Goal: Task Accomplishment & Management: Use online tool/utility

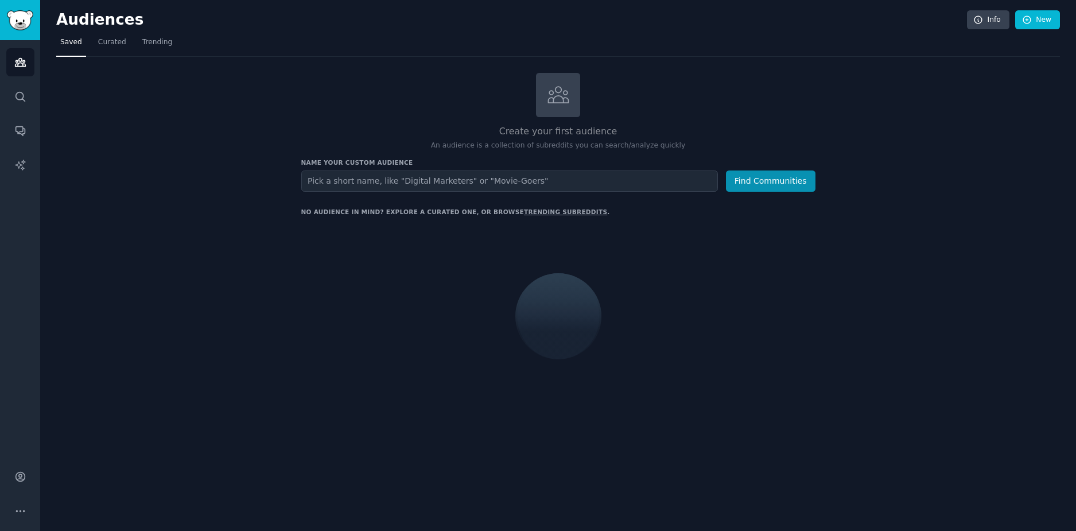
click at [361, 180] on input "text" at bounding box center [509, 180] width 417 height 21
type input "[MEDICAL_DATA] studying"
click at [782, 175] on button "Find Communities" at bounding box center [771, 180] width 90 height 21
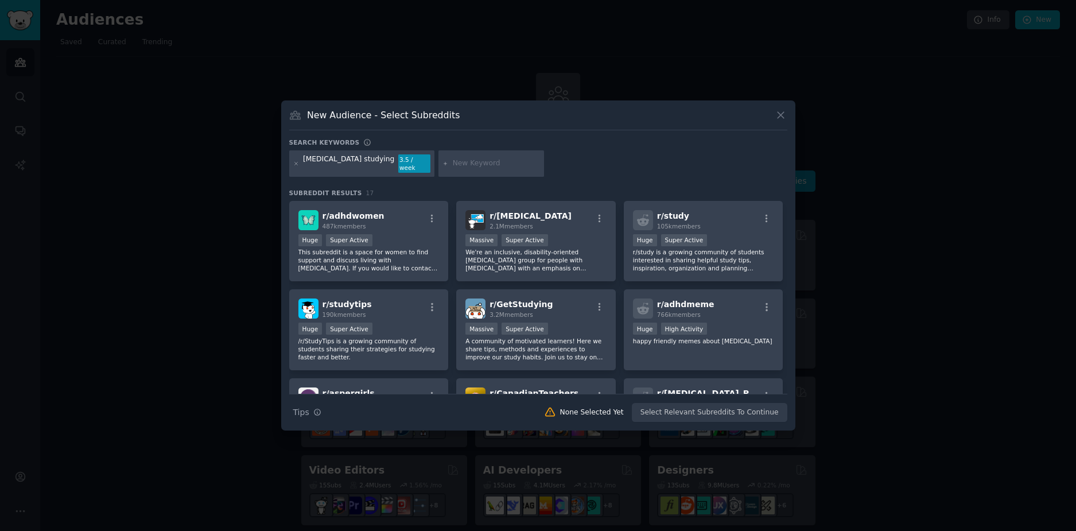
click at [453, 158] on input "text" at bounding box center [496, 163] width 87 height 10
paste input "[MEDICAL_DATA] focus"
type input "[MEDICAL_DATA] focus"
click at [513, 169] on div "[MEDICAL_DATA] studying 3.5 / week [MEDICAL_DATA] focus" at bounding box center [538, 165] width 498 height 30
click at [471, 160] on input "[MEDICAL_DATA] focus" at bounding box center [496, 163] width 87 height 10
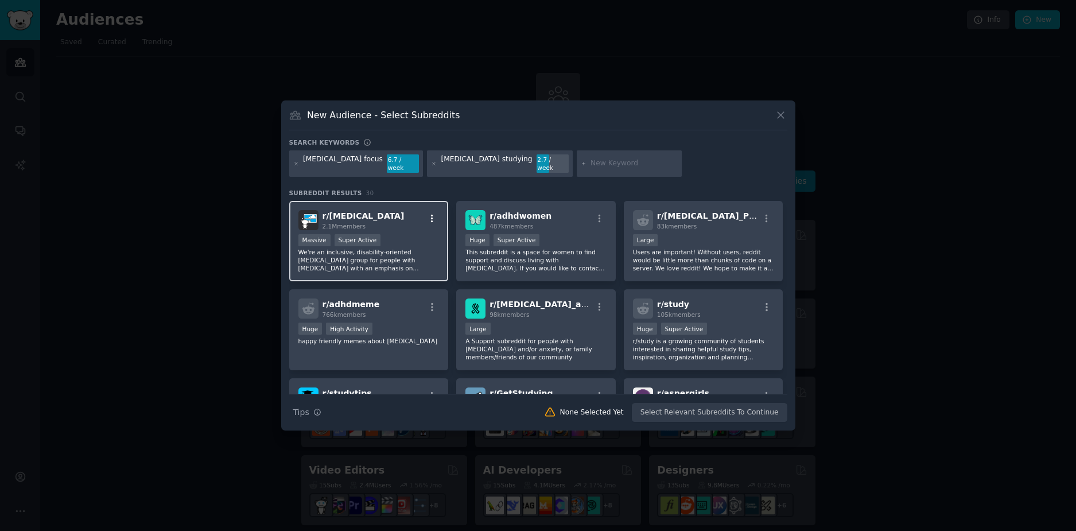
click at [434, 218] on icon "button" at bounding box center [432, 219] width 10 height 10
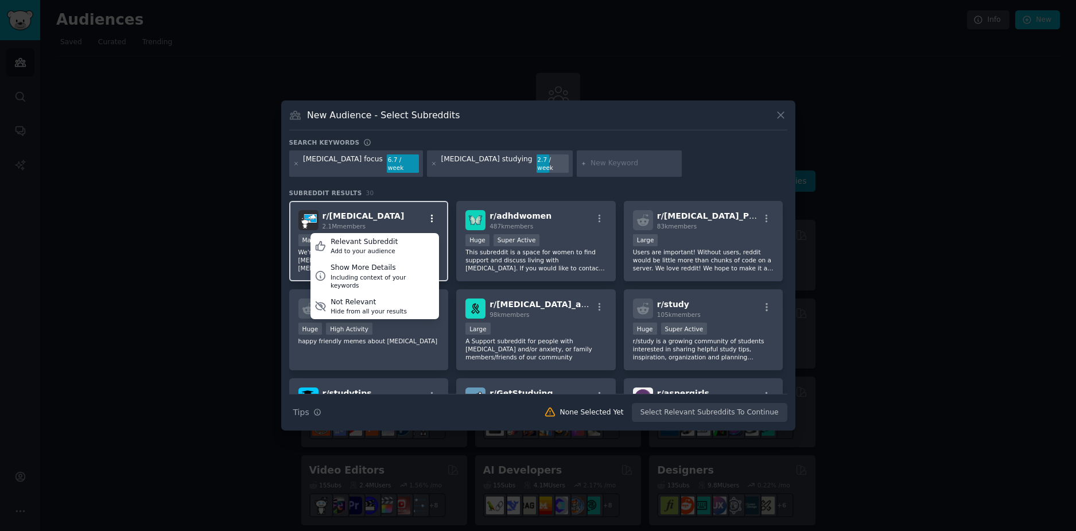
click at [431, 217] on icon "button" at bounding box center [432, 218] width 2 height 8
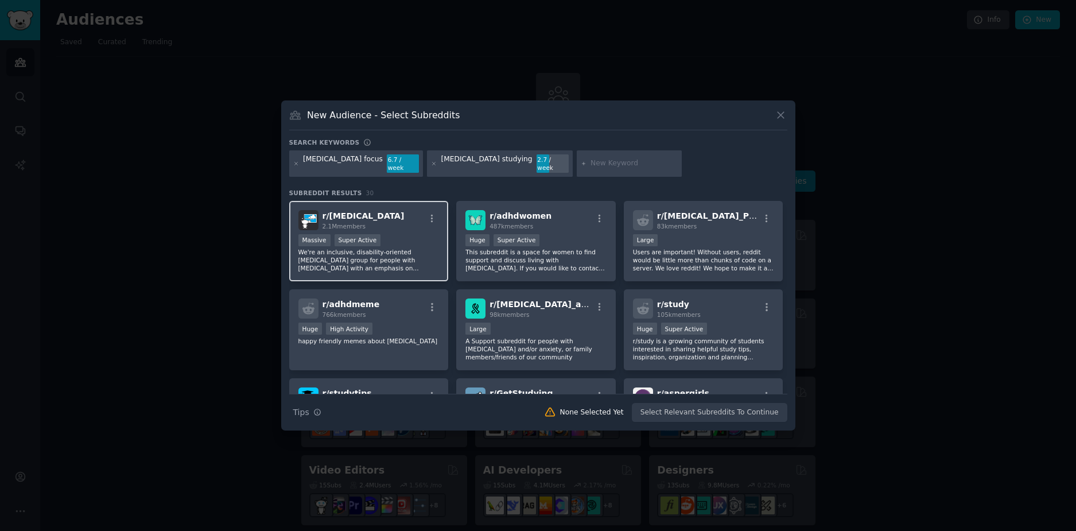
click at [365, 210] on div "r/ [MEDICAL_DATA] 2.1M members" at bounding box center [368, 220] width 141 height 20
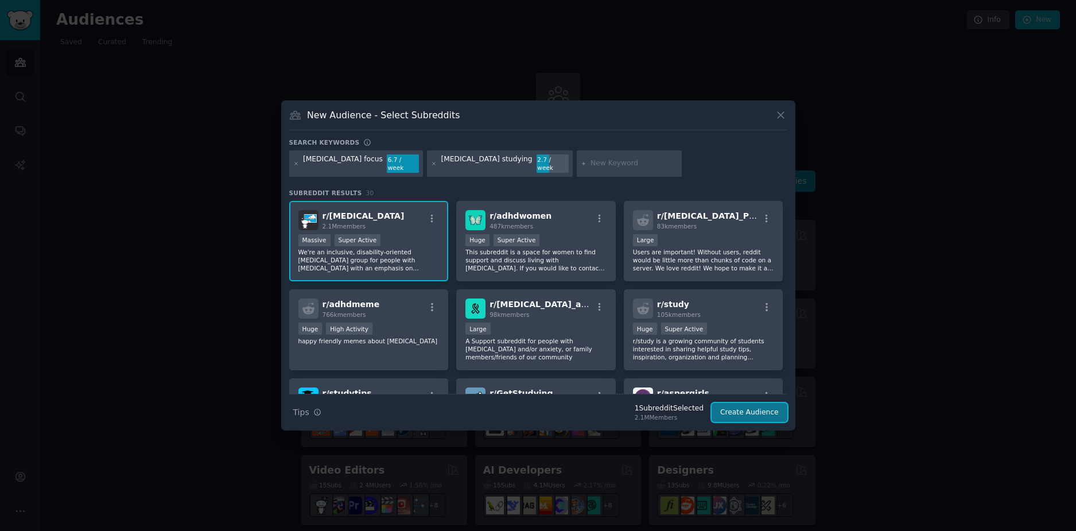
click at [743, 403] on button "Create Audience" at bounding box center [750, 413] width 76 height 20
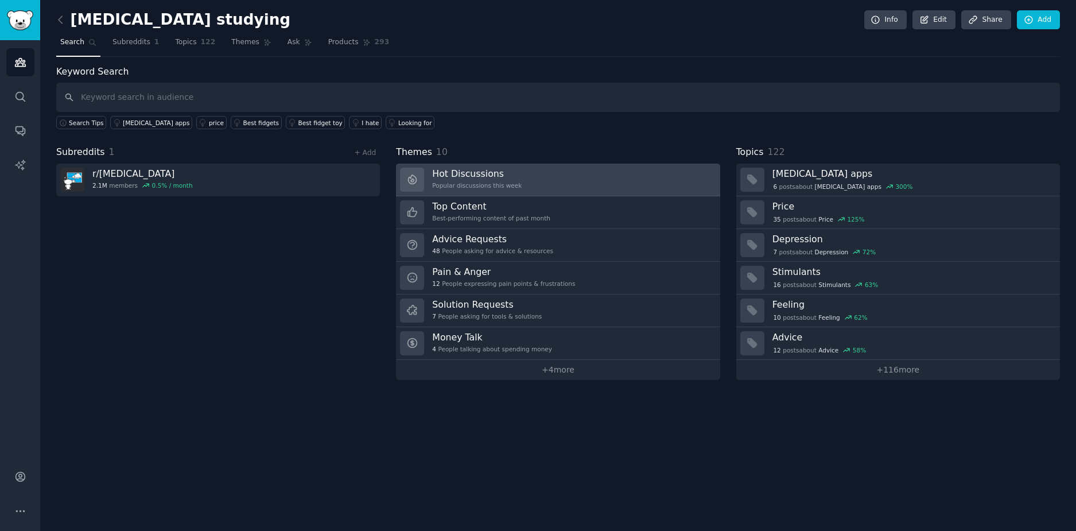
click at [572, 183] on link "Hot Discussions Popular discussions this week" at bounding box center [558, 180] width 324 height 33
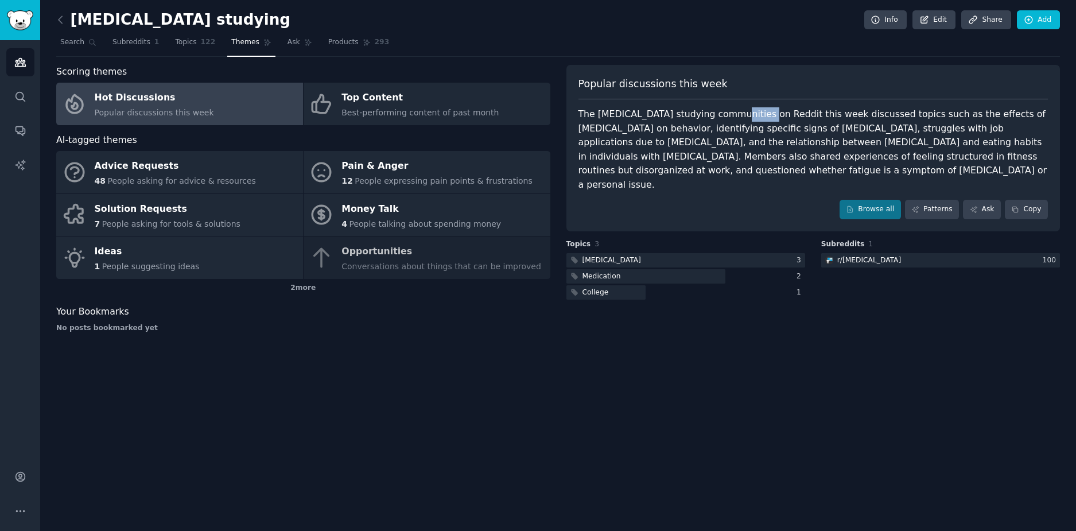
drag, startPoint x: 749, startPoint y: 119, endPoint x: 762, endPoint y: 125, distance: 13.6
click at [754, 121] on div "The [MEDICAL_DATA] studying communities on Reddit this week discussed topics su…" at bounding box center [814, 149] width 470 height 84
click at [777, 133] on div "The [MEDICAL_DATA] studying communities on Reddit this week discussed topics su…" at bounding box center [814, 149] width 470 height 84
drag, startPoint x: 921, startPoint y: 129, endPoint x: 951, endPoint y: 131, distance: 30.5
click at [951, 131] on div "The [MEDICAL_DATA] studying communities on Reddit this week discussed topics su…" at bounding box center [814, 149] width 470 height 84
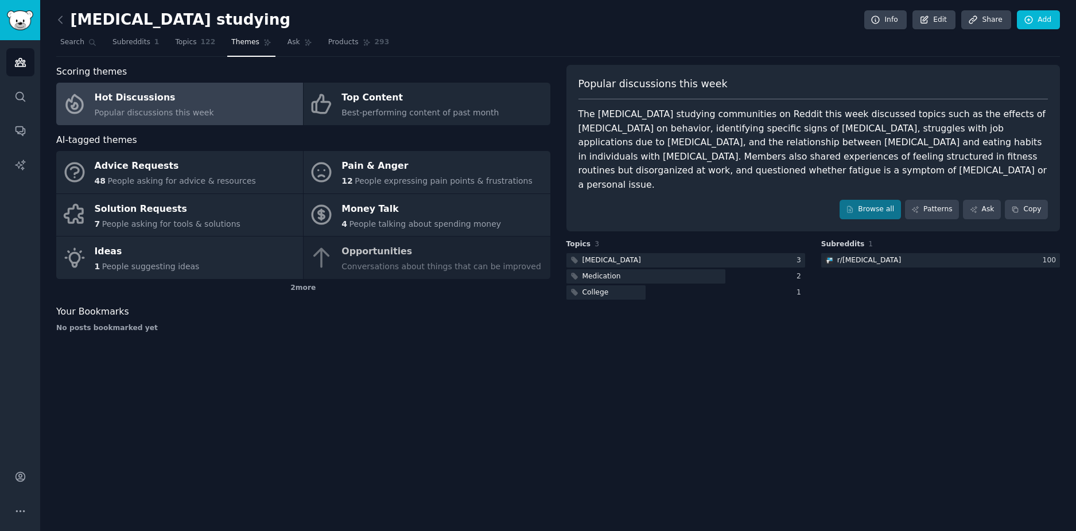
drag, startPoint x: 1016, startPoint y: 135, endPoint x: 790, endPoint y: 129, distance: 226.2
click at [1012, 134] on div "The [MEDICAL_DATA] studying communities on Reddit this week discussed topics su…" at bounding box center [814, 149] width 470 height 84
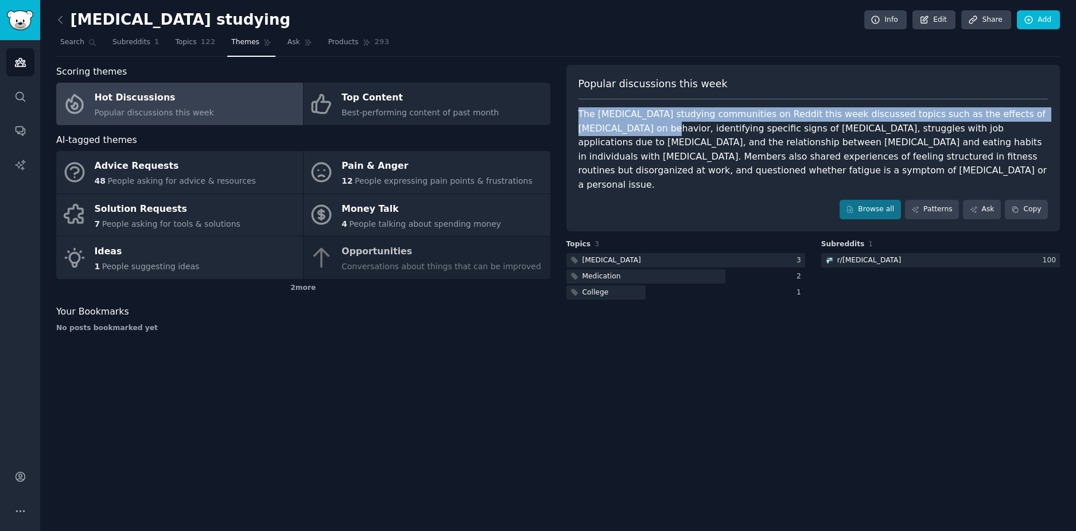
drag, startPoint x: 574, startPoint y: 117, endPoint x: 612, endPoint y: 126, distance: 39.5
click at [608, 124] on div "Popular discussions this week The [MEDICAL_DATA] studying communities on Reddit…" at bounding box center [813, 148] width 494 height 166
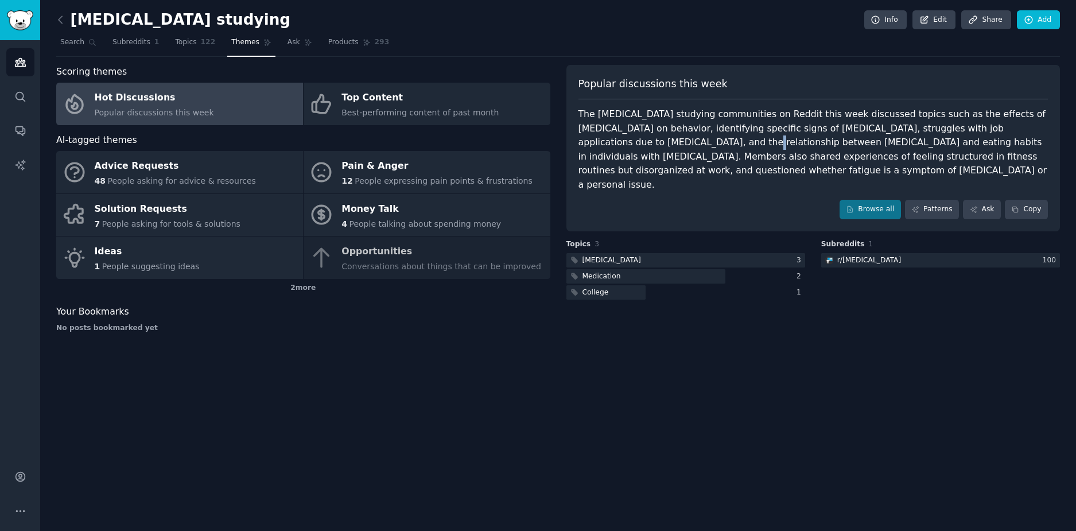
drag, startPoint x: 634, startPoint y: 139, endPoint x: 675, endPoint y: 150, distance: 42.7
click at [642, 142] on div "The [MEDICAL_DATA] studying communities on Reddit this week discussed topics su…" at bounding box center [814, 149] width 470 height 84
drag, startPoint x: 725, startPoint y: 148, endPoint x: 773, endPoint y: 150, distance: 48.3
click at [731, 148] on div "The [MEDICAL_DATA] studying communities on Reddit this week discussed topics su…" at bounding box center [814, 149] width 470 height 84
click at [827, 151] on div "The [MEDICAL_DATA] studying communities on Reddit this week discussed topics su…" at bounding box center [814, 149] width 470 height 84
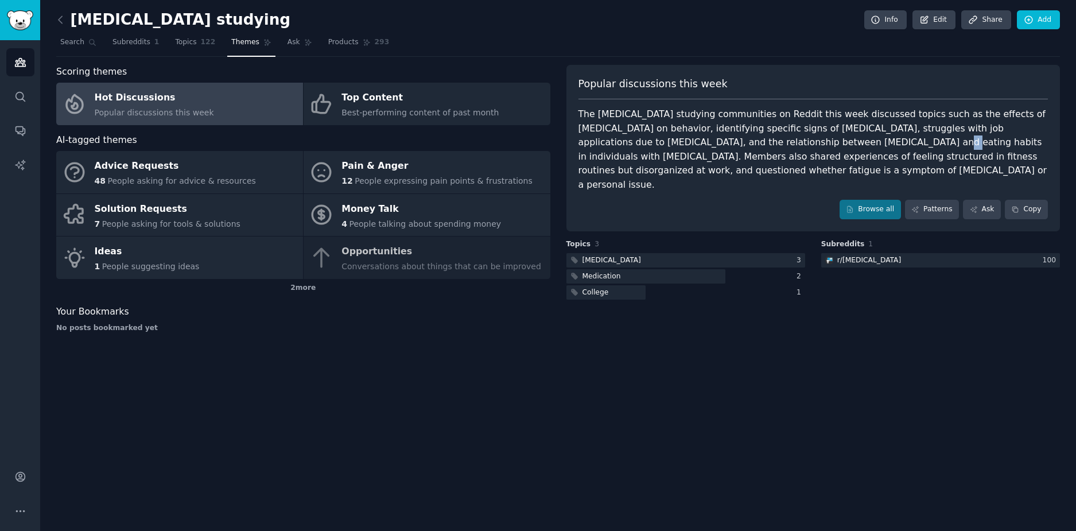
drag, startPoint x: 791, startPoint y: 149, endPoint x: 800, endPoint y: 149, distance: 9.2
click at [797, 149] on div "The [MEDICAL_DATA] studying communities on Reddit this week discussed topics su…" at bounding box center [814, 149] width 470 height 84
click at [817, 162] on div "The [MEDICAL_DATA] studying communities on Reddit this week discussed topics su…" at bounding box center [814, 149] width 470 height 84
click at [585, 108] on div "The [MEDICAL_DATA] studying communities on Reddit this week discussed topics su…" at bounding box center [814, 149] width 470 height 84
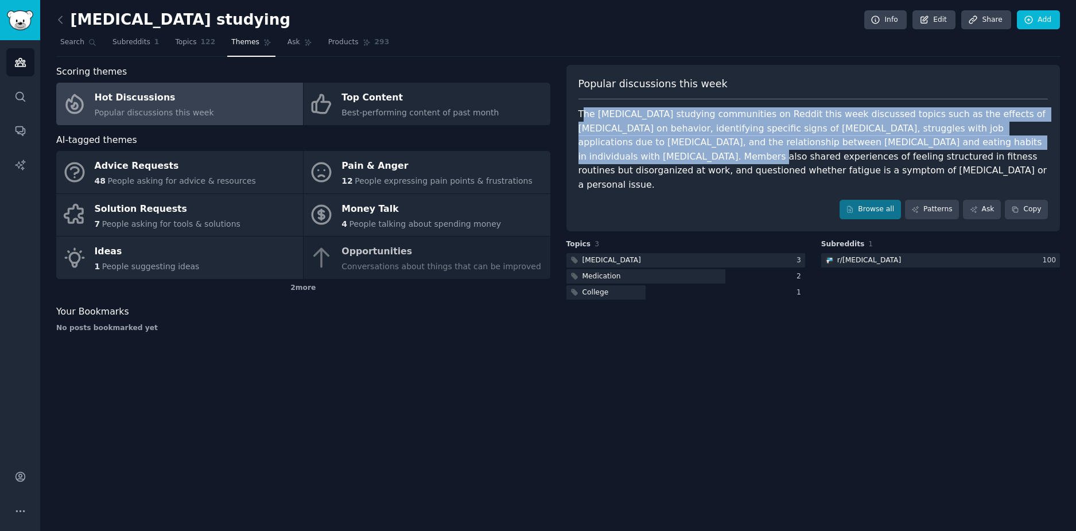
drag, startPoint x: 587, startPoint y: 110, endPoint x: 1041, endPoint y: 145, distance: 455.3
click at [1047, 143] on div "The [MEDICAL_DATA] studying communities on Reddit this week discussed topics su…" at bounding box center [814, 149] width 470 height 84
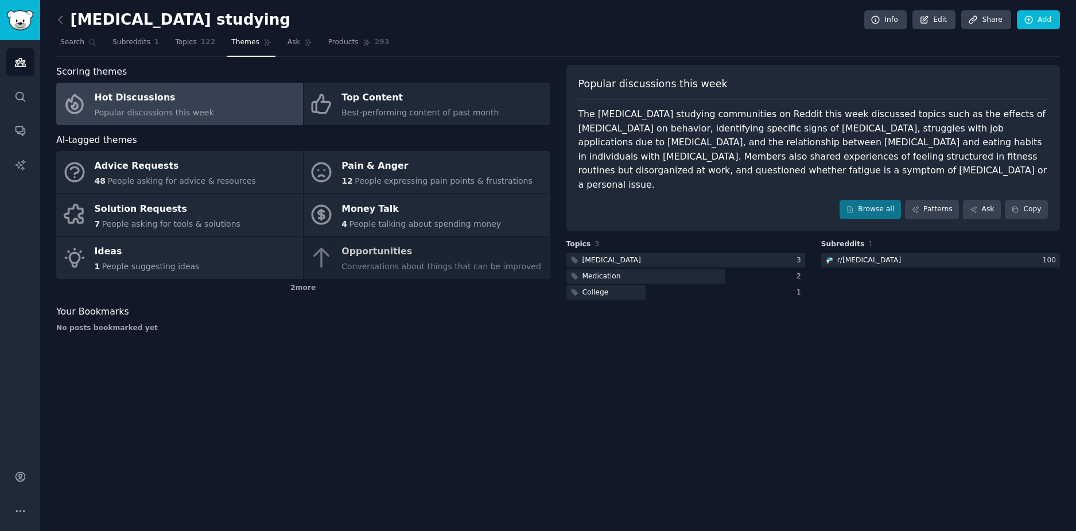
click at [779, 158] on div "The [MEDICAL_DATA] studying communities on Reddit this week discussed topics su…" at bounding box center [814, 149] width 470 height 84
click at [874, 200] on link "Browse all" at bounding box center [870, 210] width 61 height 20
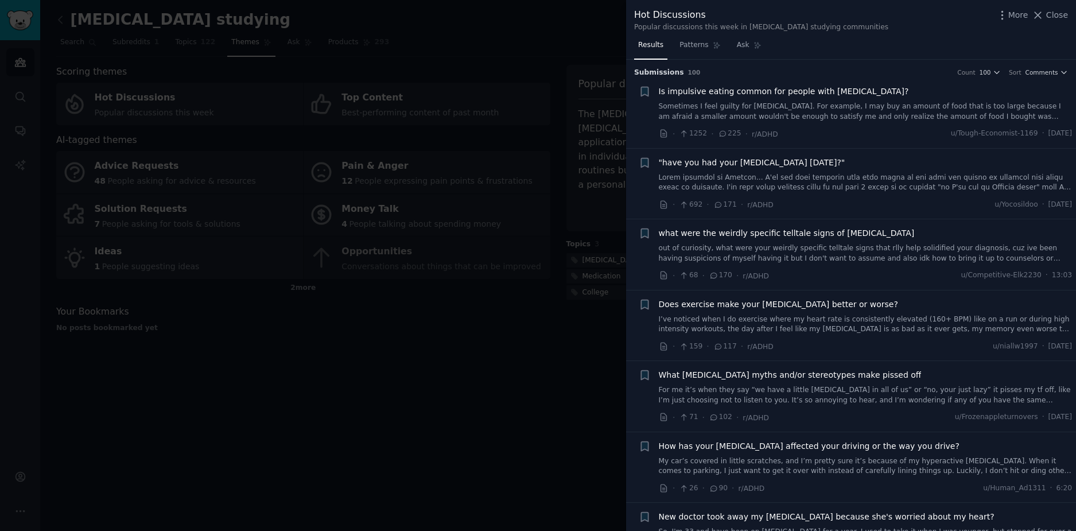
click at [275, 107] on div at bounding box center [538, 265] width 1076 height 531
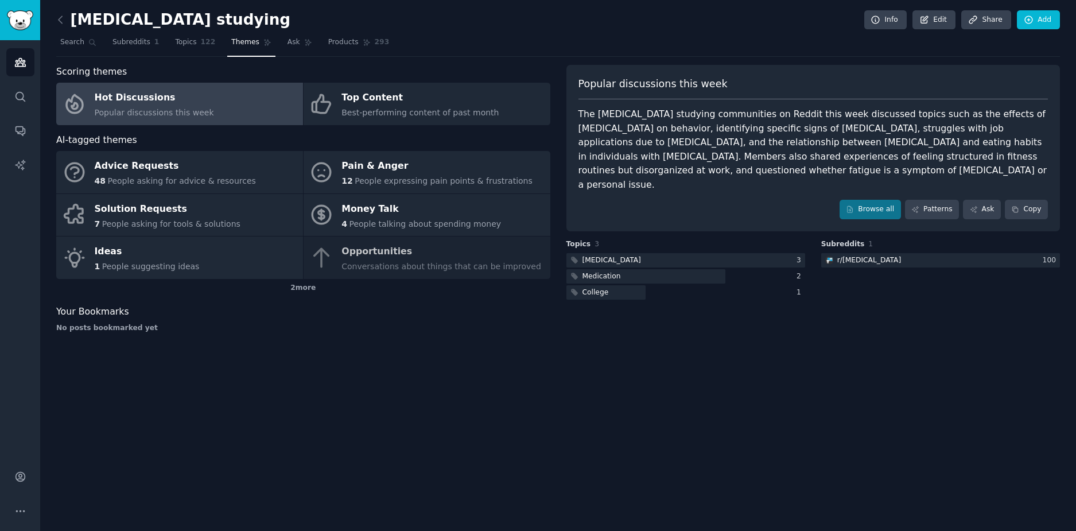
click at [69, 19] on link at bounding box center [63, 20] width 14 height 18
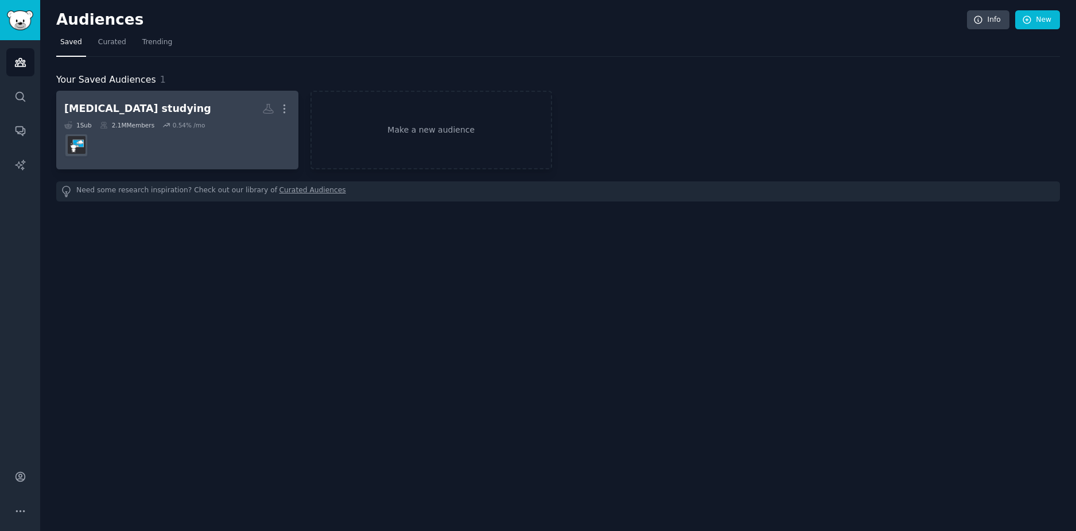
click at [164, 105] on h2 "[MEDICAL_DATA] studying More" at bounding box center [177, 109] width 226 height 20
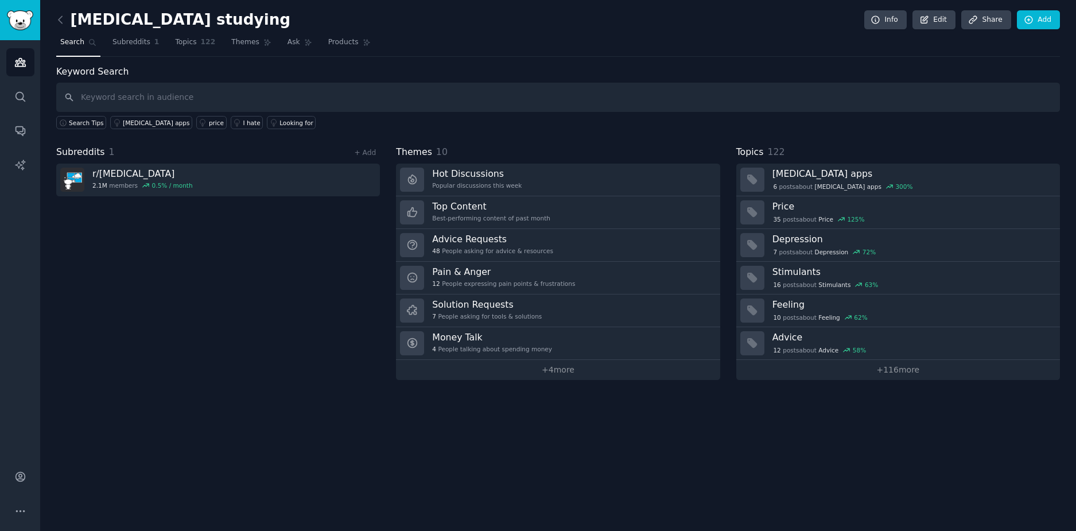
click at [56, 24] on div "[MEDICAL_DATA] studying Info Edit Share Add Search Subreddits 1 Topics 122 Them…" at bounding box center [558, 265] width 1036 height 531
click at [70, 25] on h2 "[MEDICAL_DATA] studying" at bounding box center [173, 20] width 234 height 18
click at [63, 21] on icon at bounding box center [61, 20] width 12 height 12
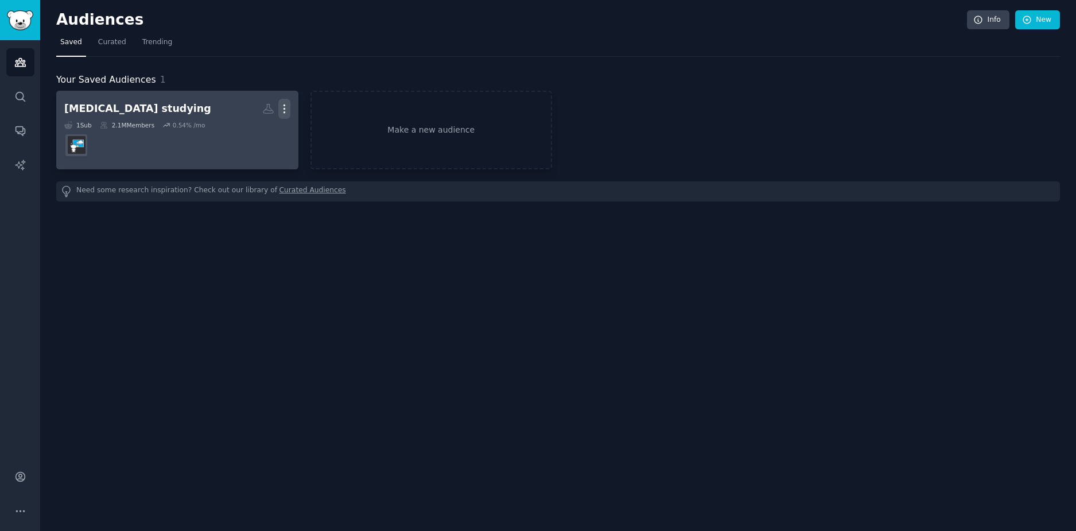
click at [283, 110] on icon "button" at bounding box center [284, 109] width 12 height 12
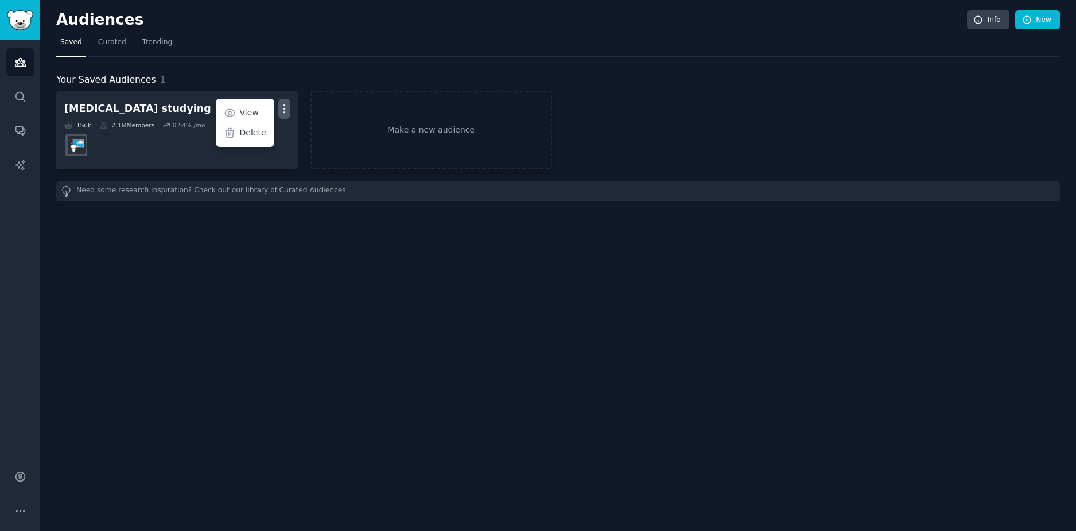
click at [363, 61] on div "Your Saved Audiences 1 [MEDICAL_DATA] studying Custom Audience More View Delete…" at bounding box center [558, 129] width 1004 height 145
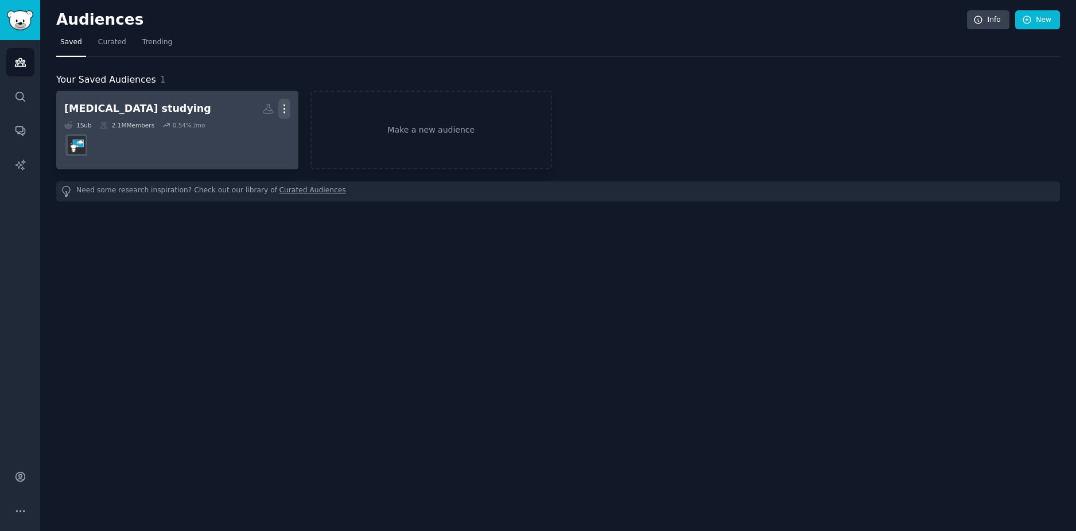
click at [281, 105] on icon "button" at bounding box center [284, 109] width 12 height 12
click at [253, 133] on p "Delete" at bounding box center [253, 133] width 26 height 12
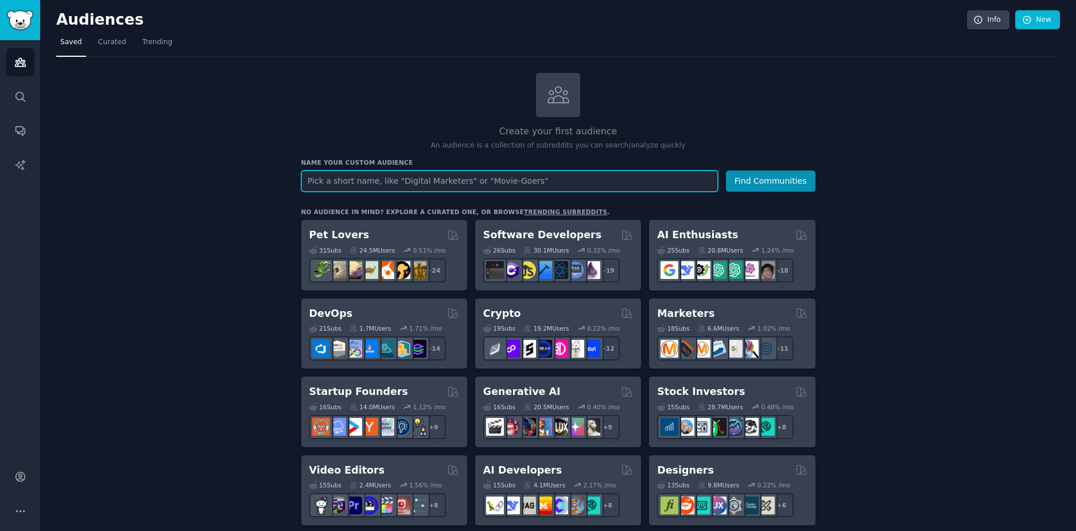
click at [439, 173] on input "text" at bounding box center [509, 180] width 417 height 21
type input "[MEDICAL_DATA] eating disorders"
click at [726, 170] on button "Find Communities" at bounding box center [771, 180] width 90 height 21
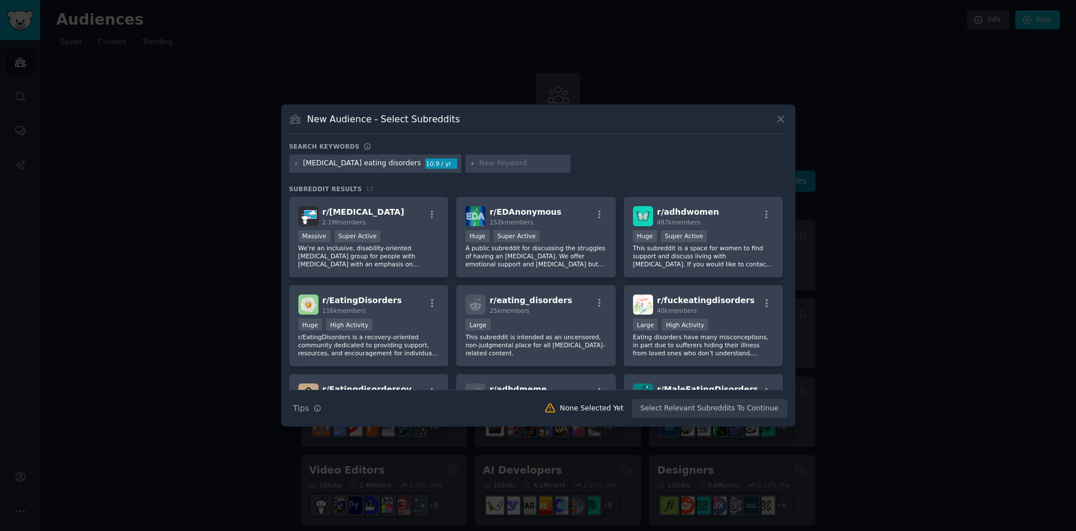
click at [343, 157] on div "[MEDICAL_DATA] eating disorders 10.9 / yr" at bounding box center [375, 163] width 172 height 18
drag, startPoint x: 324, startPoint y: 164, endPoint x: 384, endPoint y: 166, distance: 59.8
click at [384, 166] on div "[MEDICAL_DATA] eating disorders 10.9 / yr" at bounding box center [375, 163] width 172 height 18
click at [349, 166] on div "[MEDICAL_DATA] eating disorders" at bounding box center [362, 163] width 118 height 10
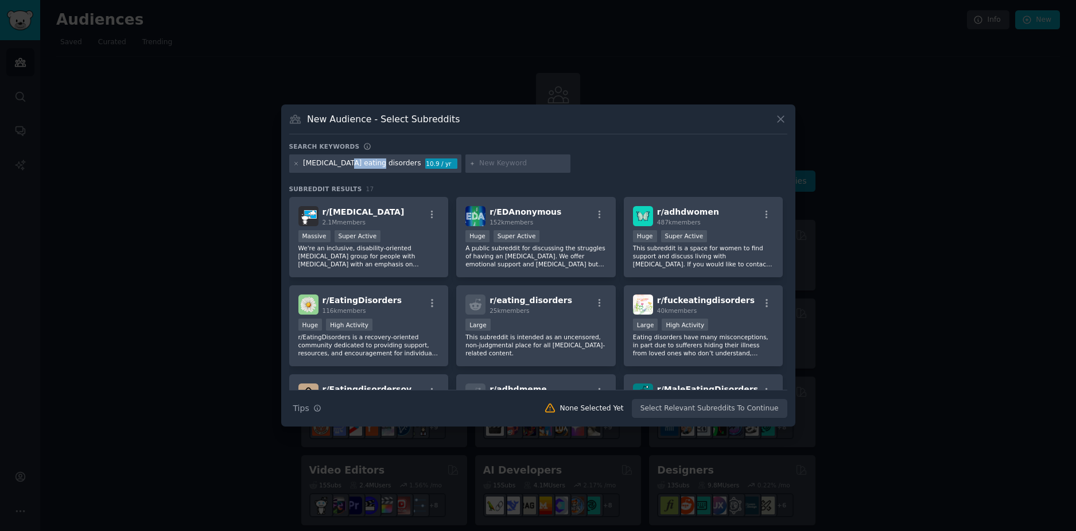
click at [350, 166] on div "[MEDICAL_DATA] eating disorders" at bounding box center [362, 163] width 118 height 10
click at [328, 160] on div "[MEDICAL_DATA] eating disorders" at bounding box center [362, 163] width 118 height 10
click at [324, 163] on div "[MEDICAL_DATA] eating disorders" at bounding box center [362, 163] width 118 height 10
drag, startPoint x: 323, startPoint y: 164, endPoint x: 368, endPoint y: 172, distance: 45.5
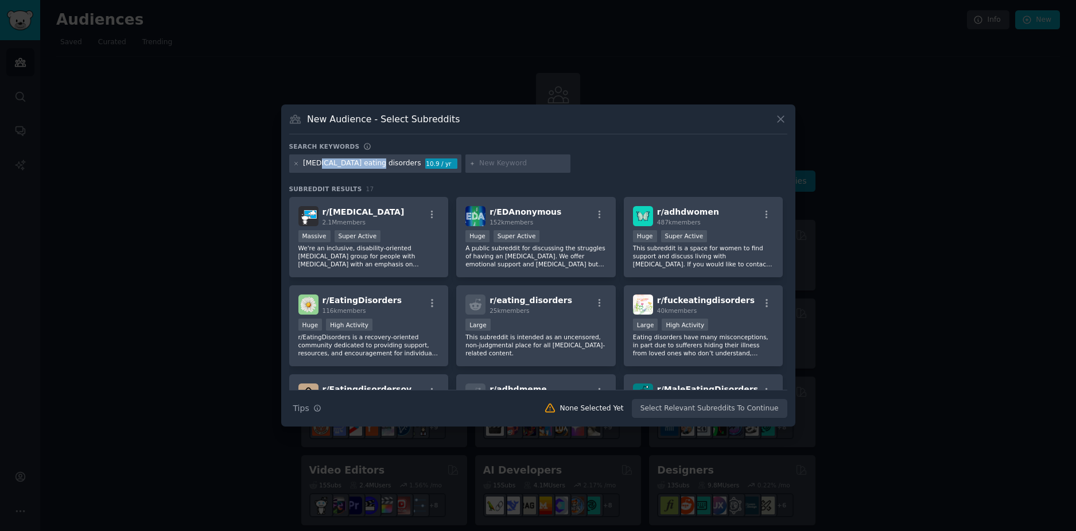
click at [368, 172] on div "[MEDICAL_DATA] eating disorders 10.9 / yr" at bounding box center [375, 163] width 172 height 18
click at [351, 164] on div "[MEDICAL_DATA] eating disorders" at bounding box center [362, 163] width 118 height 10
drag, startPoint x: 326, startPoint y: 162, endPoint x: 372, endPoint y: 165, distance: 46.0
click at [372, 165] on div "[MEDICAL_DATA] eating disorders" at bounding box center [362, 163] width 118 height 10
click at [371, 165] on div "[MEDICAL_DATA] eating disorders" at bounding box center [362, 163] width 118 height 10
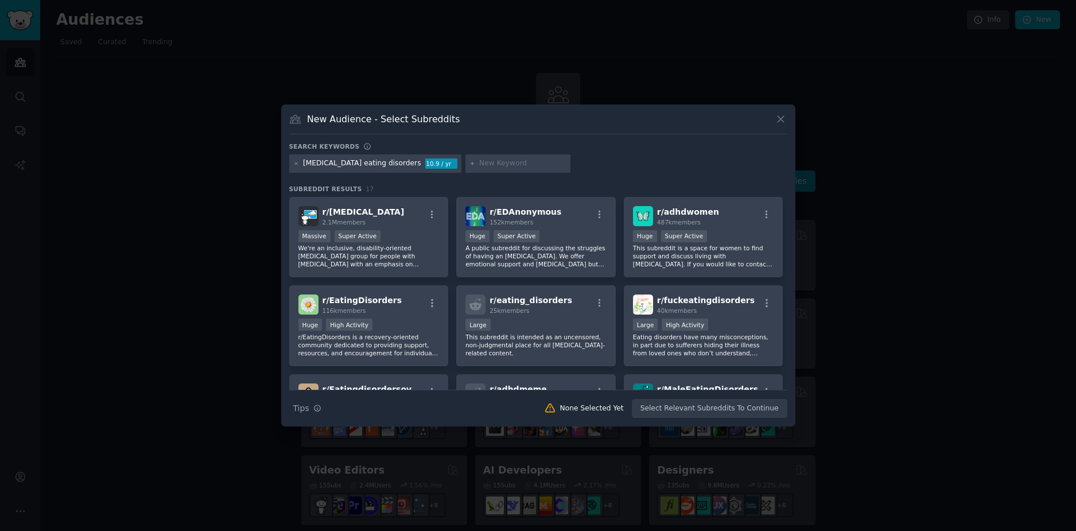
click at [479, 164] on input "text" at bounding box center [522, 163] width 87 height 10
type input "eating"
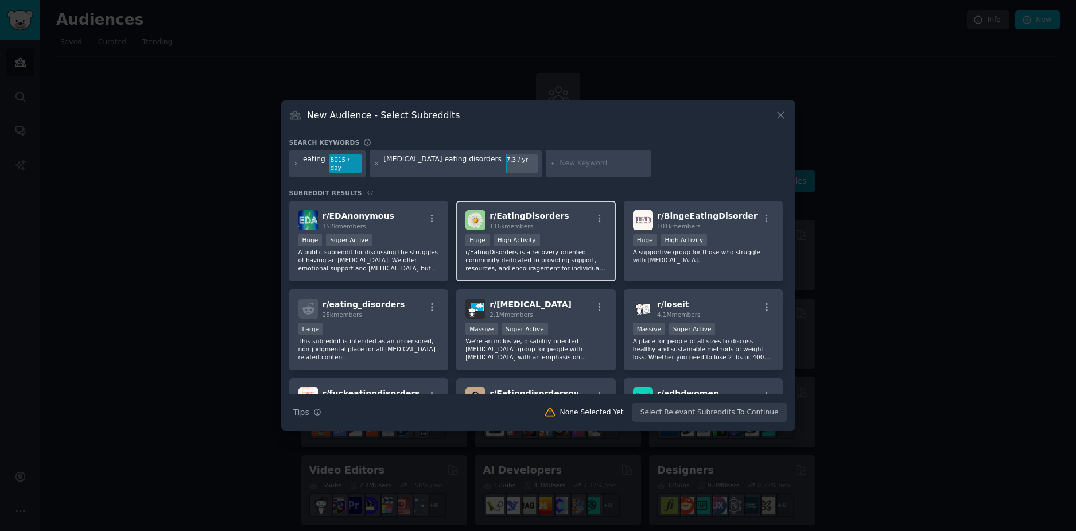
click at [568, 211] on div "r/ EatingDisorders 116k members" at bounding box center [535, 220] width 141 height 20
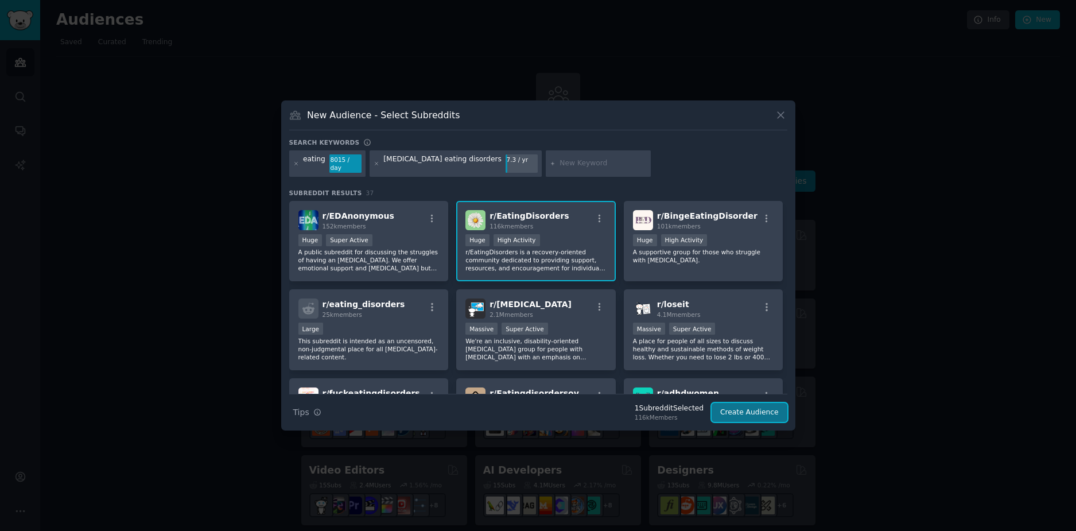
click at [755, 412] on button "Create Audience" at bounding box center [750, 413] width 76 height 20
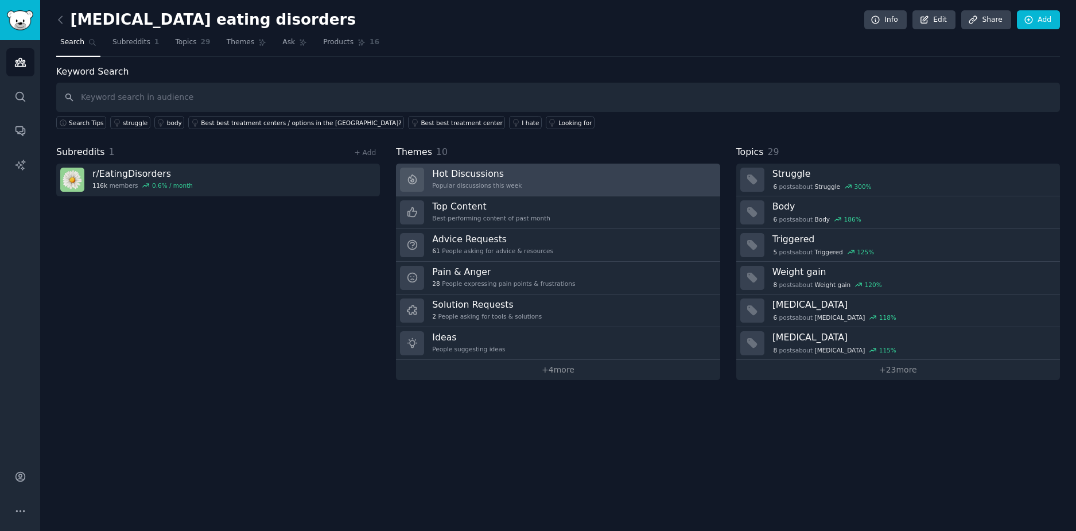
click at [590, 184] on link "Hot Discussions Popular discussions this week" at bounding box center [558, 180] width 324 height 33
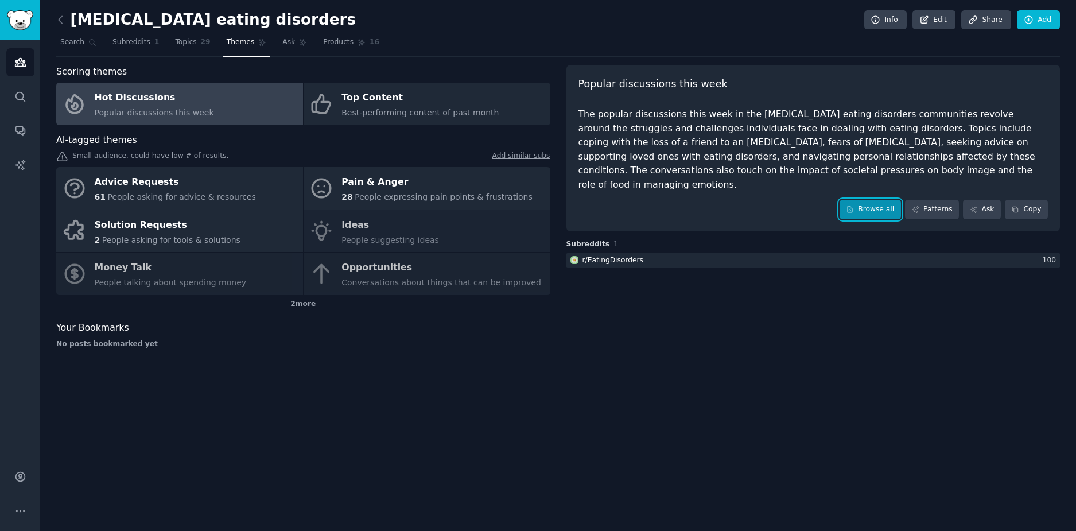
click at [876, 201] on link "Browse all" at bounding box center [870, 210] width 61 height 20
